Goal: Navigation & Orientation: Find specific page/section

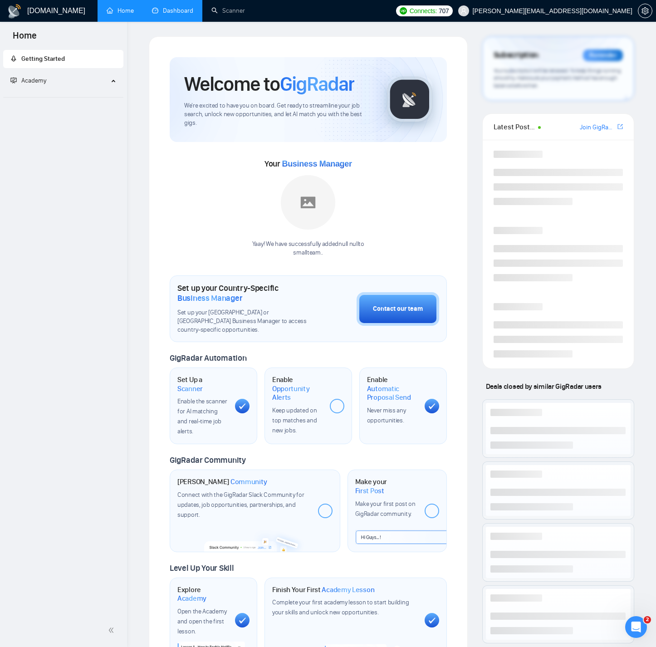
click at [170, 11] on link "Dashboard" at bounding box center [172, 11] width 41 height 8
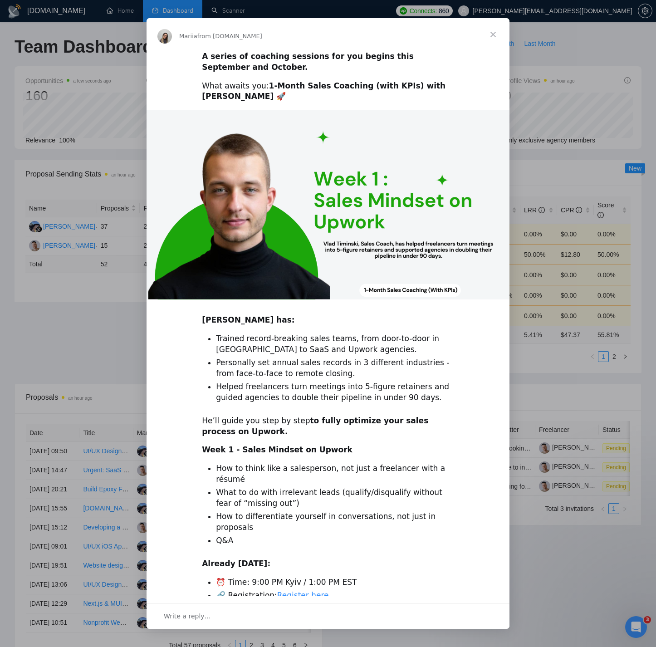
click at [494, 32] on span "Close" at bounding box center [493, 34] width 33 height 33
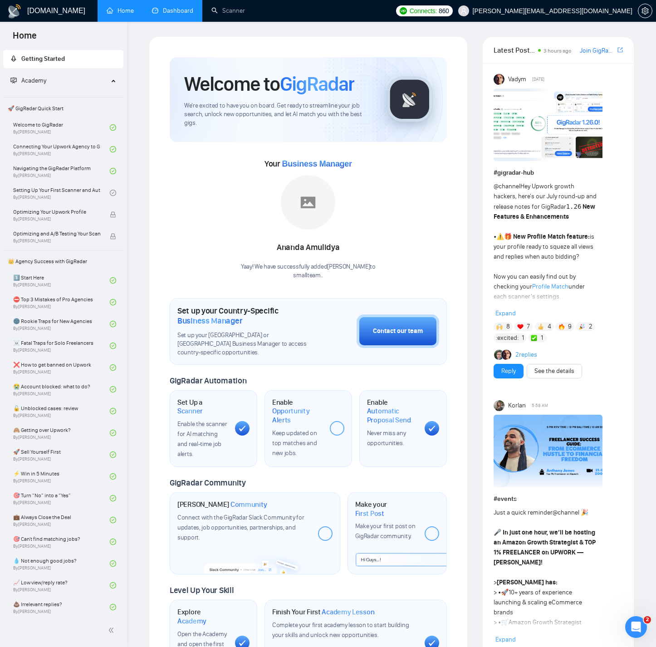
click at [179, 15] on link "Dashboard" at bounding box center [172, 11] width 41 height 8
